Goal: Check status: Check status

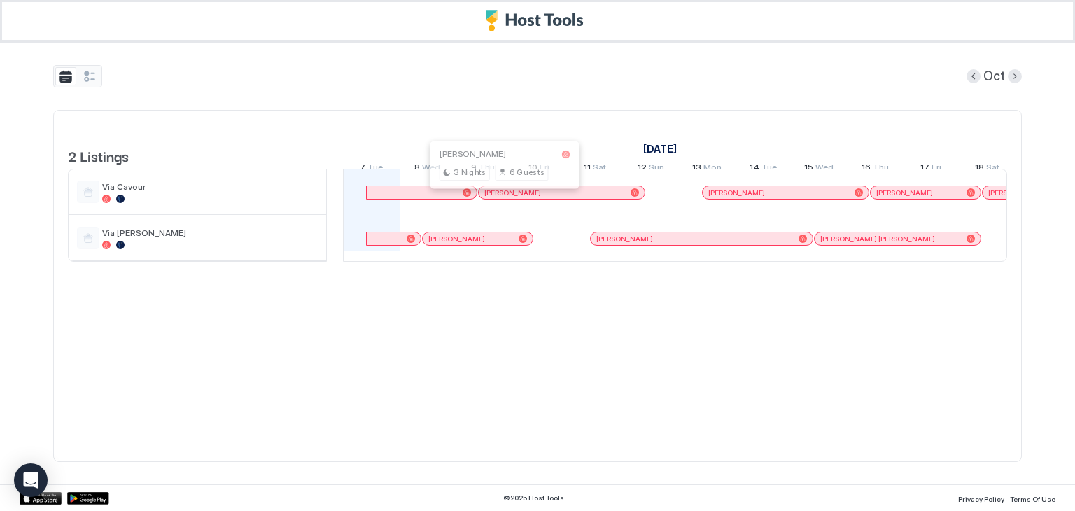
click at [501, 198] on div at bounding box center [501, 192] width 11 height 11
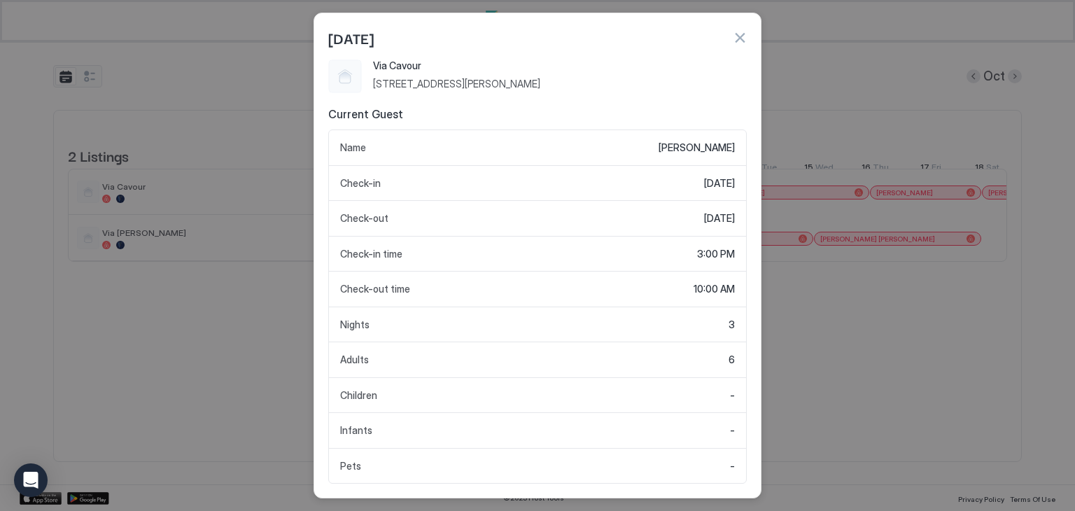
click at [737, 45] on div "[DATE]" at bounding box center [537, 37] width 418 height 21
click at [739, 40] on button "button" at bounding box center [739, 38] width 14 height 14
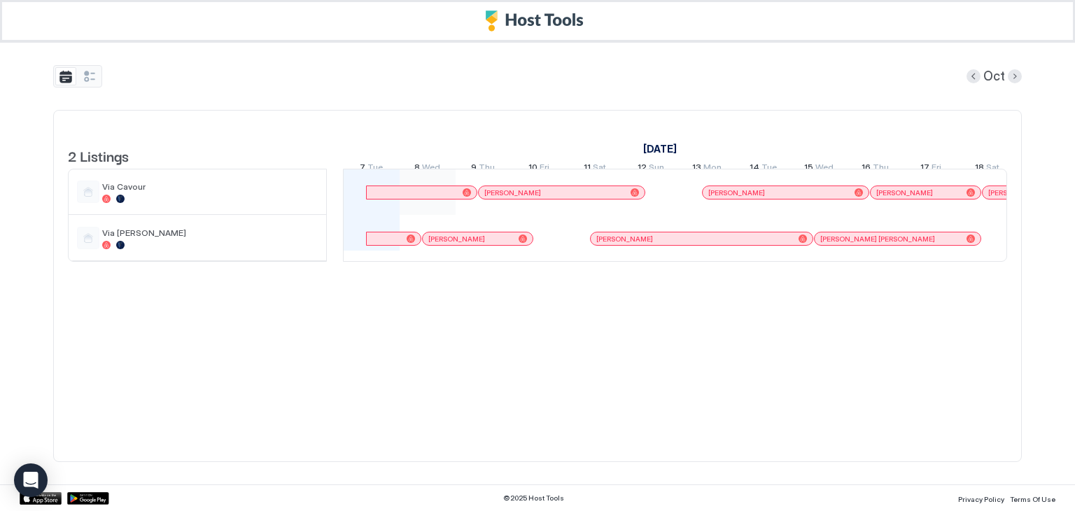
click at [448, 210] on div at bounding box center [427, 191] width 56 height 45
click at [449, 199] on div at bounding box center [422, 192] width 110 height 13
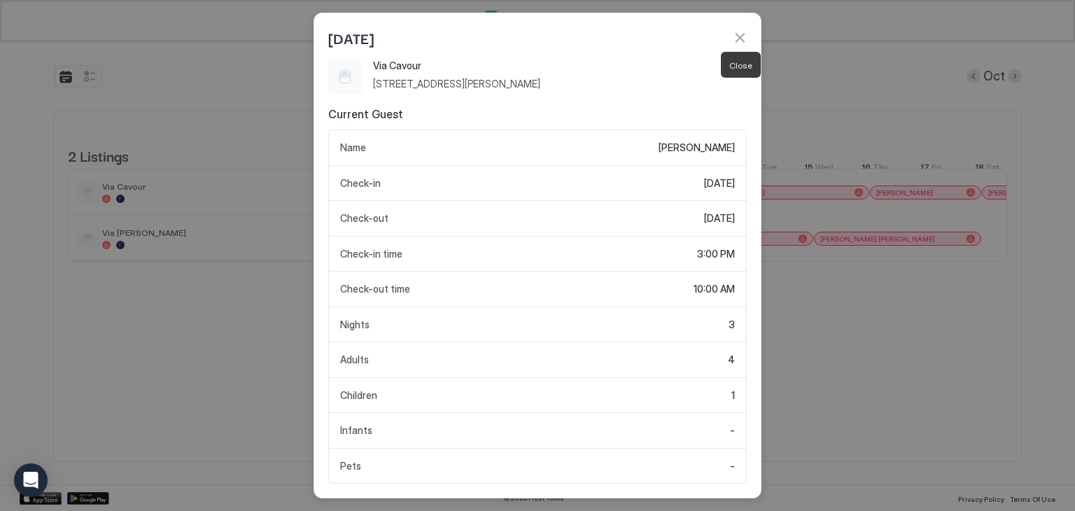
click at [736, 36] on button "button" at bounding box center [739, 38] width 14 height 14
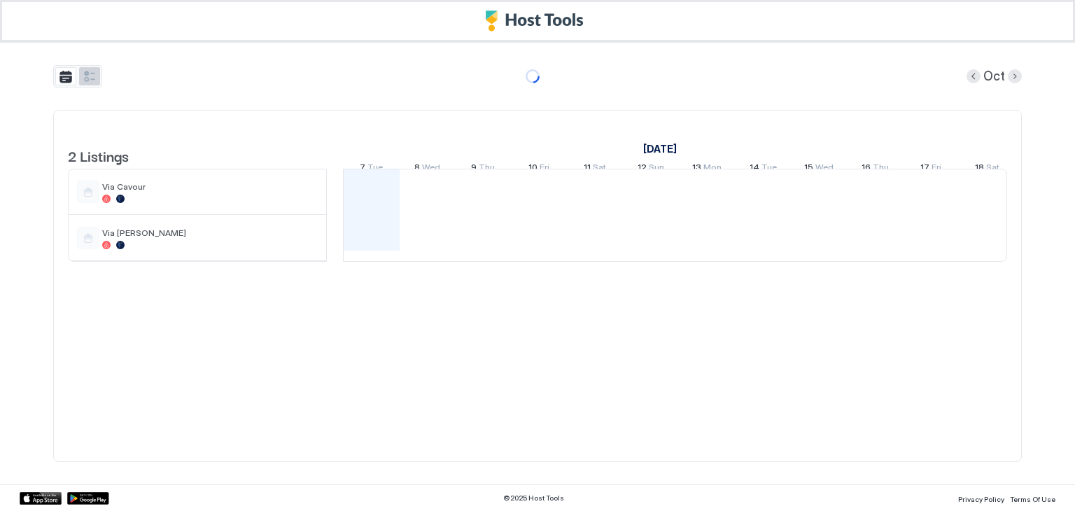
click at [88, 75] on button "tab-group" at bounding box center [89, 76] width 21 height 18
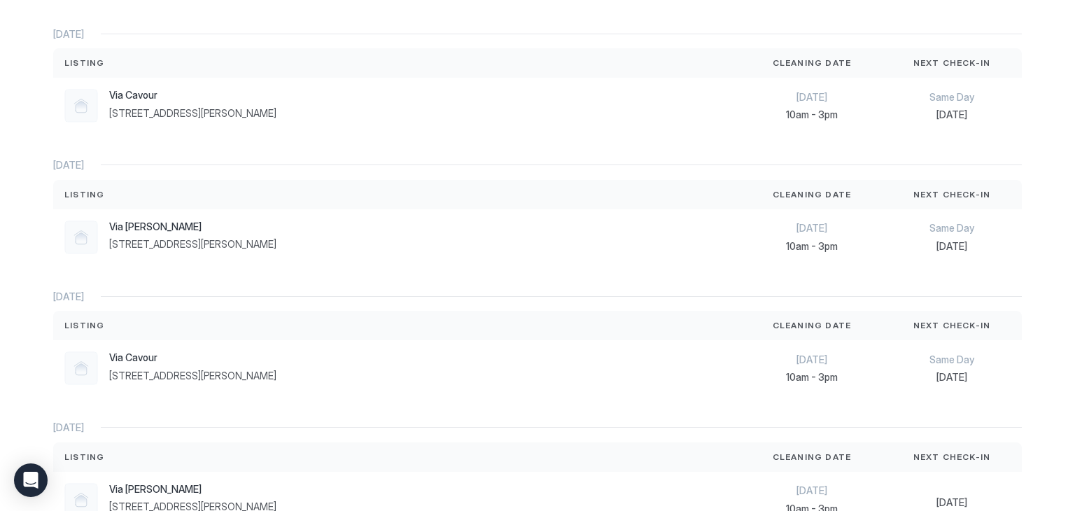
scroll to position [490, 0]
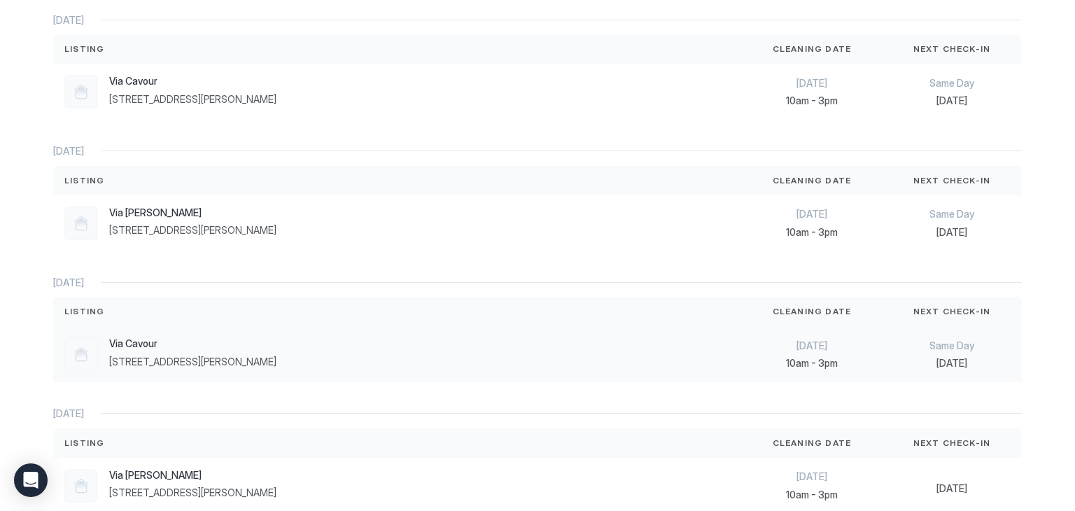
click at [893, 345] on span "Same Day" at bounding box center [952, 345] width 118 height 13
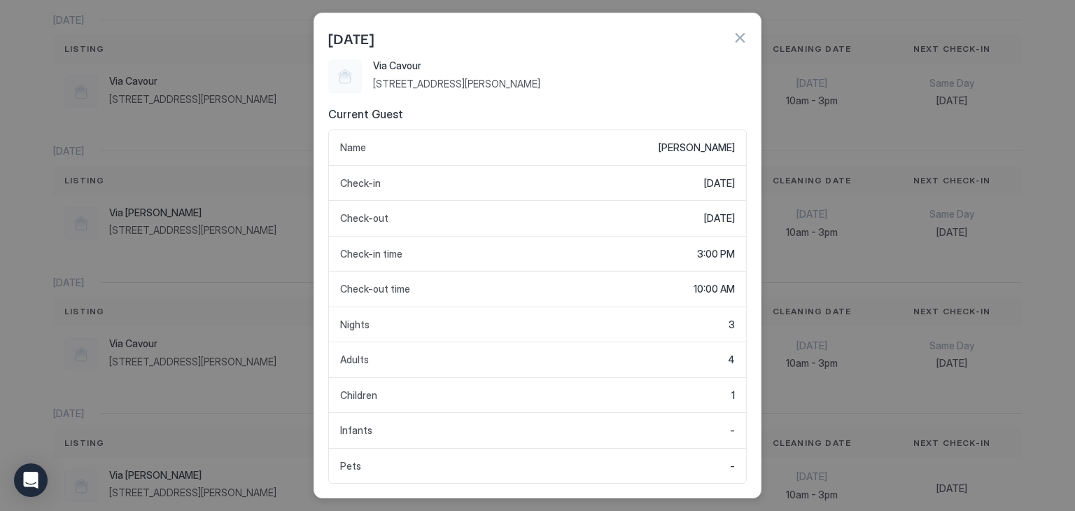
click at [742, 32] on button "button" at bounding box center [739, 38] width 14 height 14
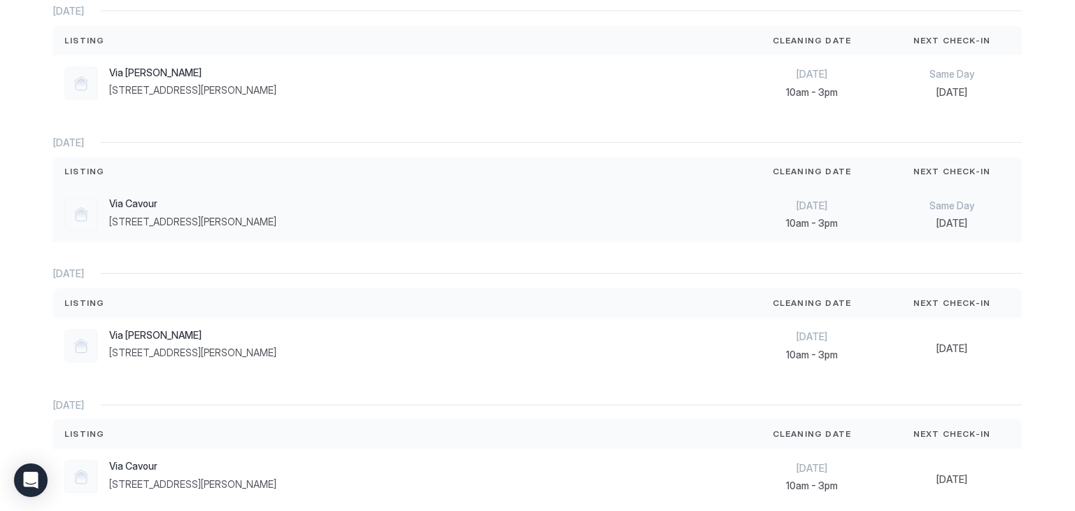
scroll to position [0, 0]
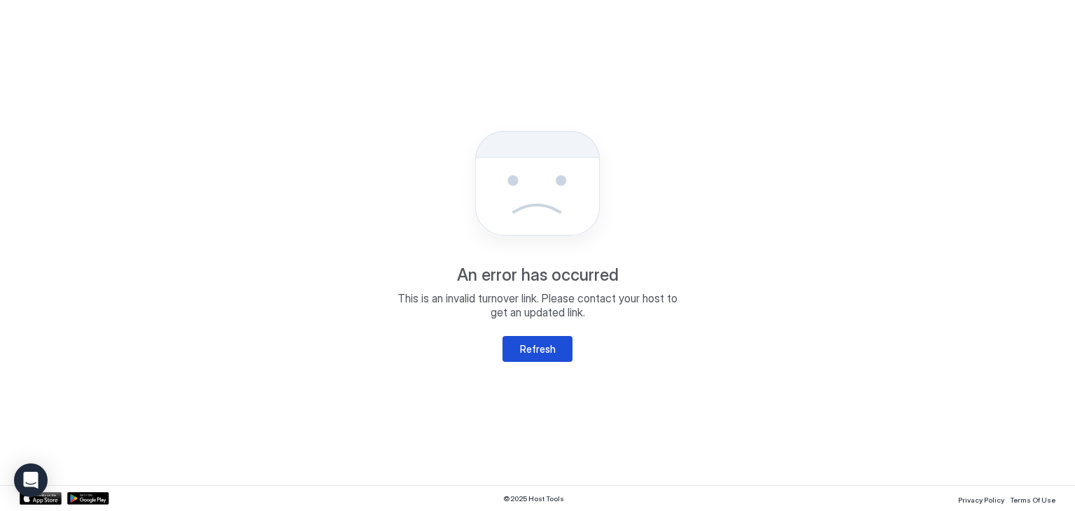
click at [526, 349] on div "Refresh" at bounding box center [538, 348] width 36 height 15
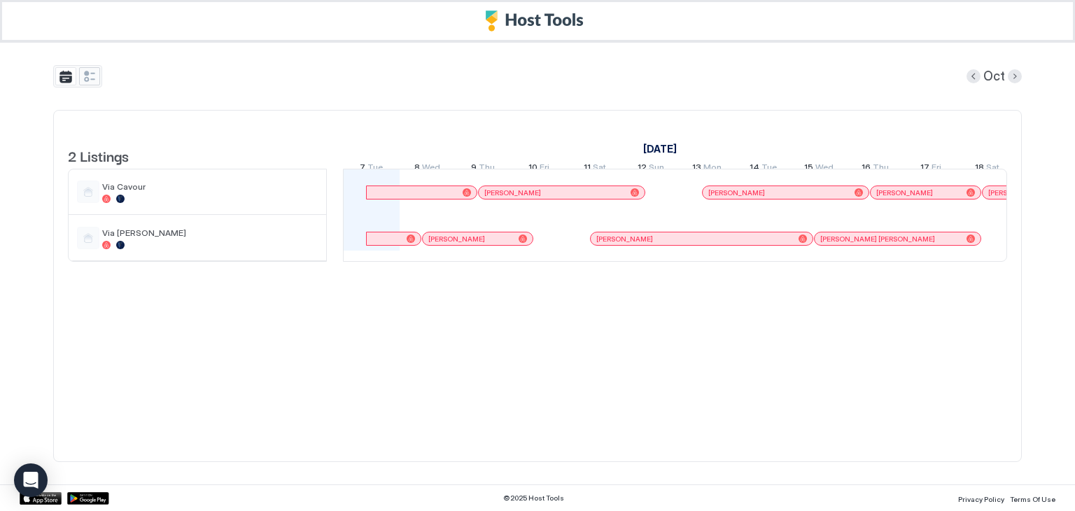
click at [95, 79] on button "tab-group" at bounding box center [89, 76] width 21 height 18
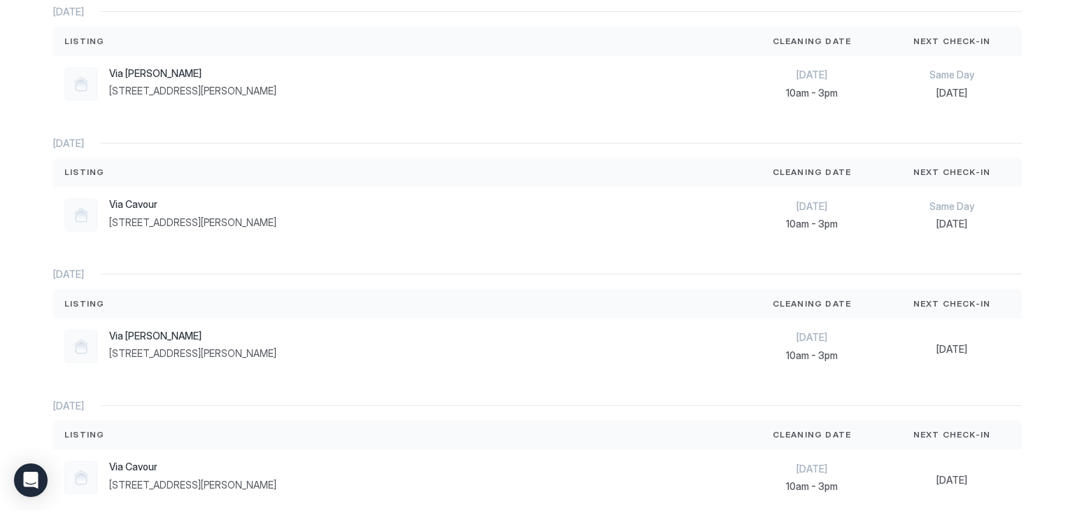
scroll to position [630, 0]
click at [742, 335] on div "Oct 10th 10am - 3pm" at bounding box center [812, 346] width 140 height 56
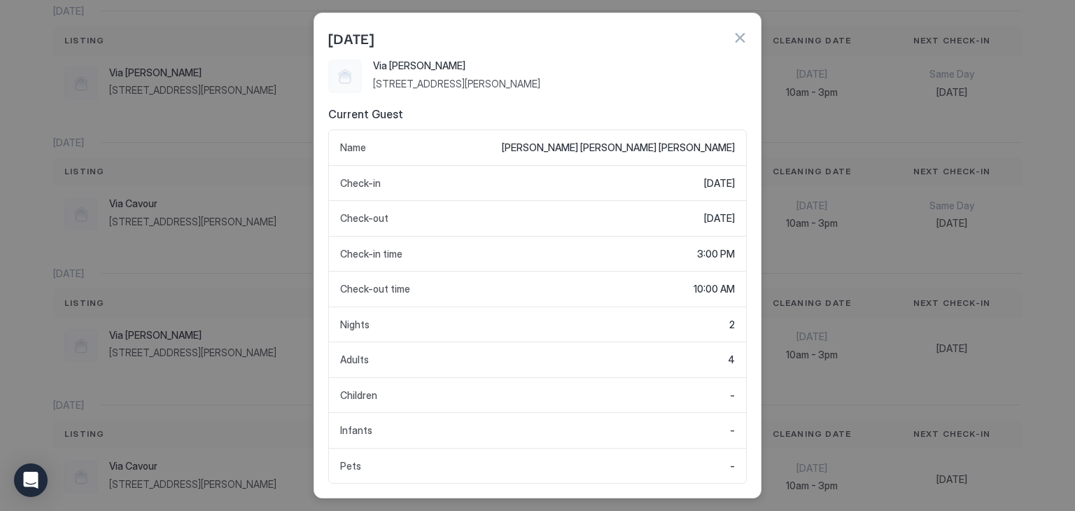
click at [815, 325] on div at bounding box center [537, 255] width 1075 height 511
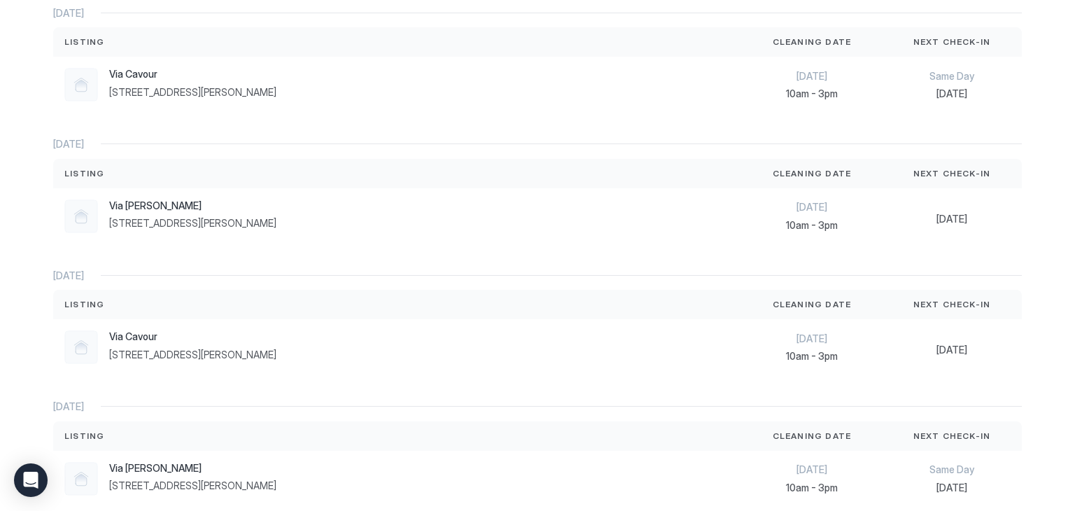
scroll to position [700, 0]
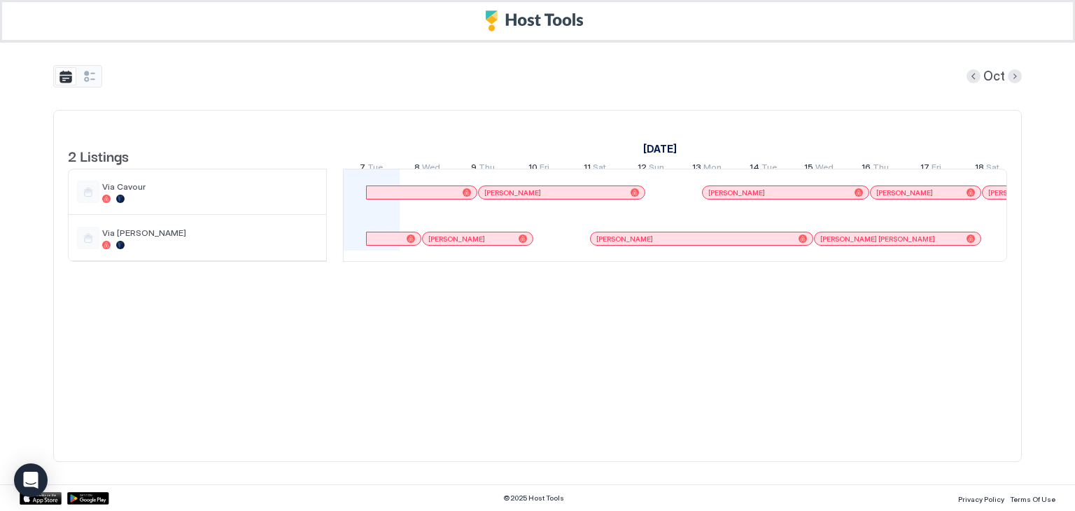
click at [100, 77] on div "tab-group" at bounding box center [77, 76] width 49 height 22
click at [94, 76] on button "tab-group" at bounding box center [89, 76] width 21 height 18
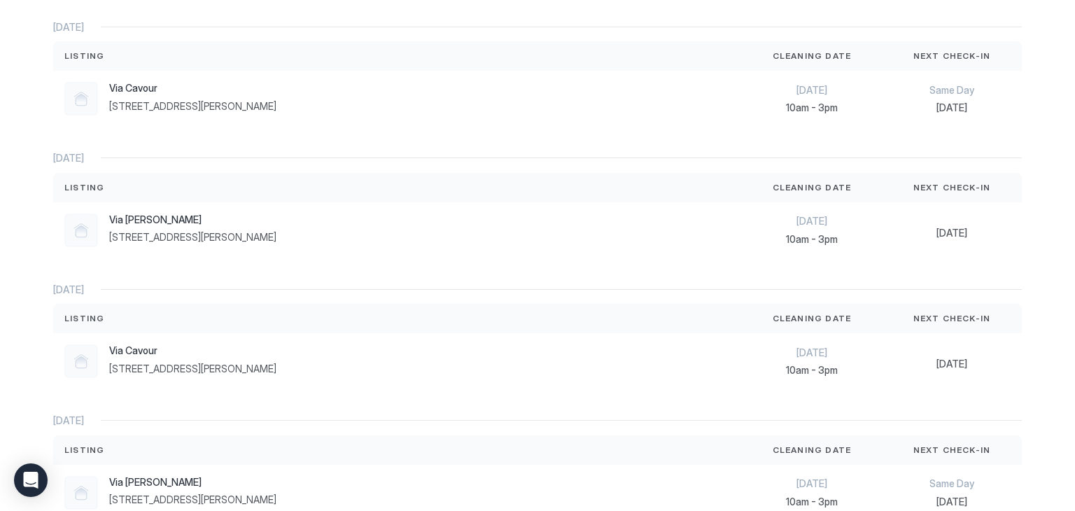
scroll to position [769, 0]
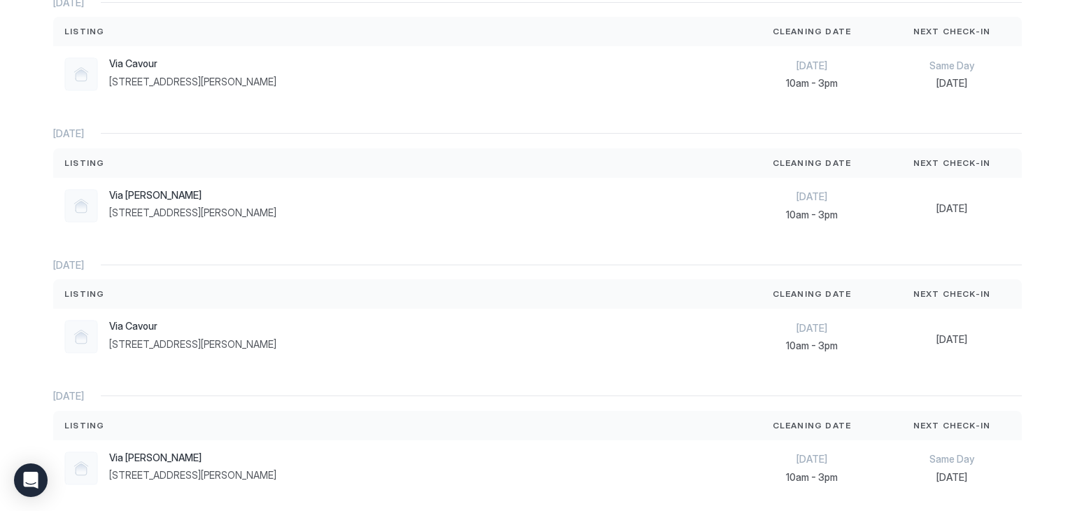
click at [831, 301] on div "Cleaning Date" at bounding box center [812, 293] width 140 height 29
click at [623, 308] on div "Via Cavour [STREET_ADDRESS][PERSON_NAME]" at bounding box center [397, 336] width 688 height 56
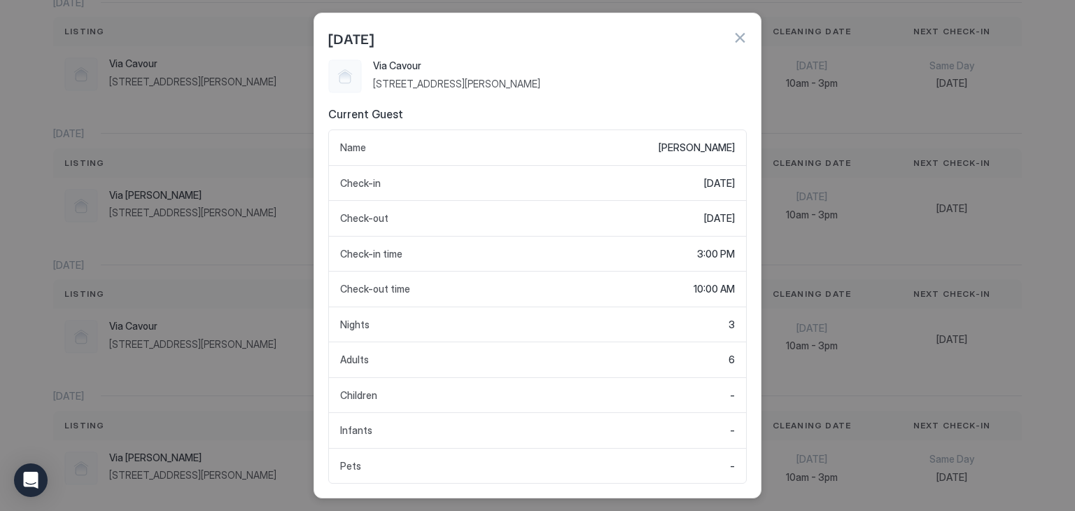
click at [820, 342] on div at bounding box center [537, 255] width 1075 height 511
